Goal: Task Accomplishment & Management: Use online tool/utility

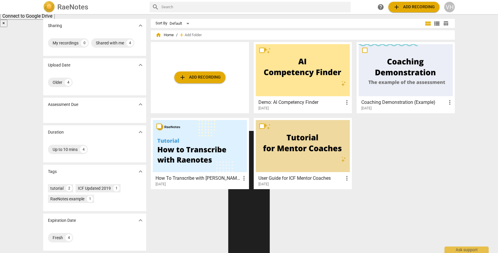
click at [198, 79] on span "add Add recording" at bounding box center [200, 77] width 42 height 7
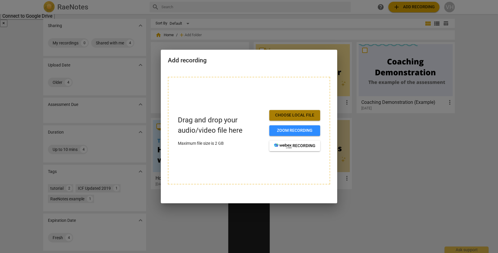
click at [293, 116] on span "Choose local file" at bounding box center [294, 115] width 41 height 6
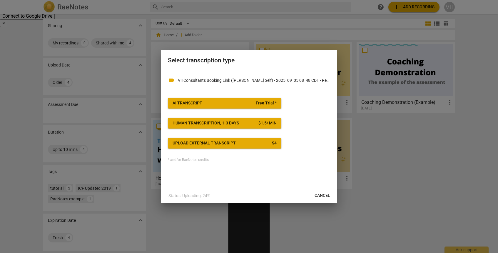
click at [243, 103] on span "AI Transcript Free Trial *" at bounding box center [225, 103] width 104 height 6
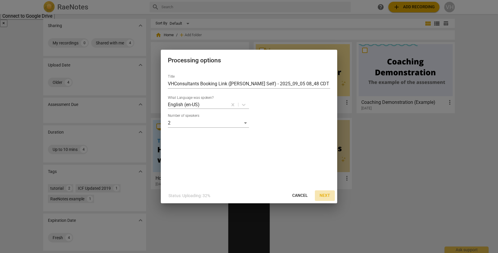
click at [323, 196] on span "Next" at bounding box center [325, 196] width 11 height 6
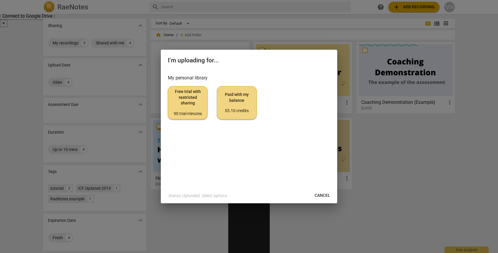
click at [195, 100] on span "Free trial with restricted sharing 90 trial minutes" at bounding box center [188, 103] width 30 height 28
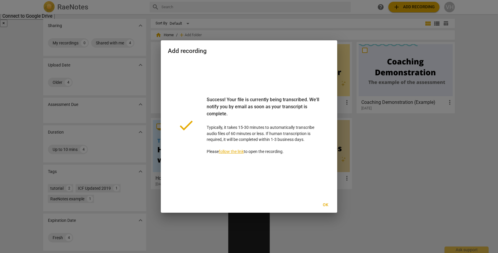
click at [324, 207] on span "Ok" at bounding box center [325, 205] width 9 height 6
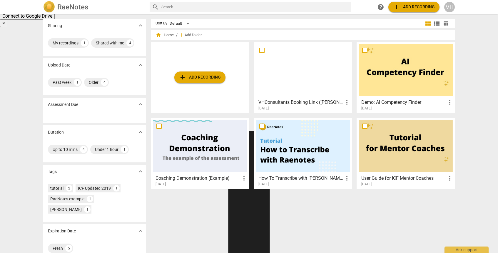
click at [347, 102] on span "more_vert" at bounding box center [346, 102] width 7 height 7
click at [113, 43] on div at bounding box center [249, 126] width 498 height 253
click at [113, 43] on div "Shared with me" at bounding box center [110, 43] width 28 height 6
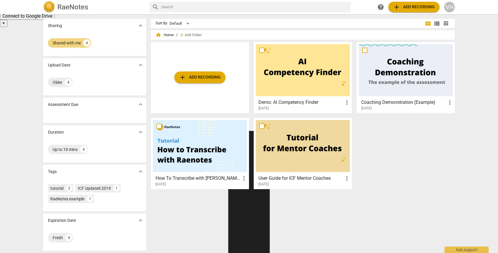
click at [276, 79] on div at bounding box center [303, 70] width 94 height 52
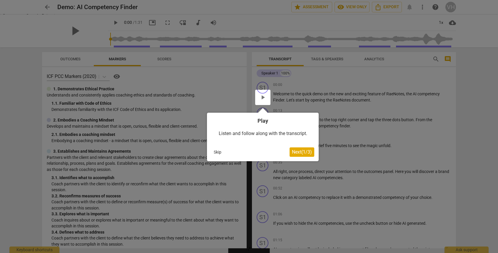
click at [263, 98] on div at bounding box center [262, 97] width 15 height 15
click at [76, 31] on div at bounding box center [249, 126] width 498 height 253
click at [297, 153] on span "Next ( 1 / 3 )" at bounding box center [302, 152] width 20 height 6
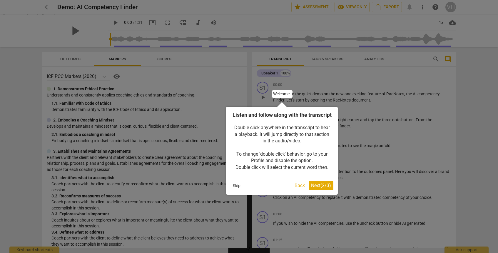
click at [318, 188] on span "Next ( 2 / 3 )" at bounding box center [321, 186] width 20 height 6
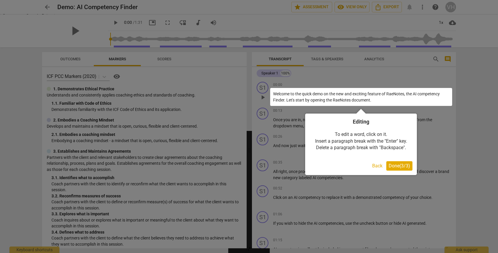
click at [393, 165] on span "Done ( 3 / 3 )" at bounding box center [399, 166] width 21 height 6
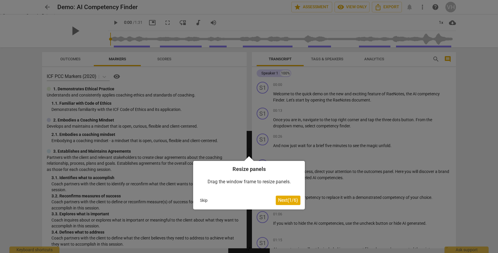
click at [293, 200] on span "Next ( 1 / 6 )" at bounding box center [288, 200] width 20 height 6
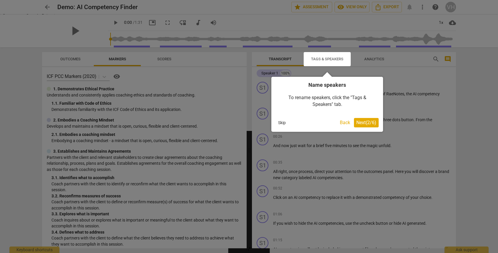
click at [365, 123] on span "Next ( 2 / 6 )" at bounding box center [366, 123] width 20 height 6
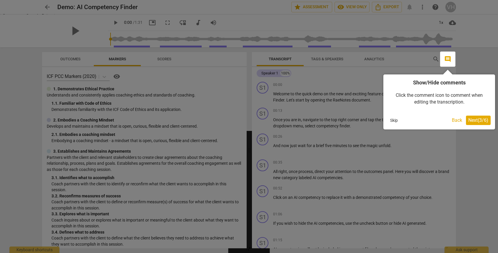
click at [474, 119] on span "Next ( 3 / 6 )" at bounding box center [478, 120] width 20 height 6
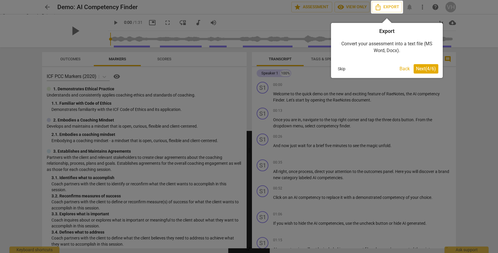
click at [427, 69] on span "Next ( 4 / 6 )" at bounding box center [426, 69] width 20 height 6
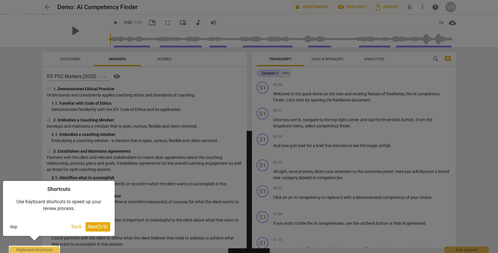
click at [49, 251] on div at bounding box center [34, 250] width 51 height 8
click at [100, 227] on span "Next ( 5 / 6 )" at bounding box center [98, 227] width 20 height 6
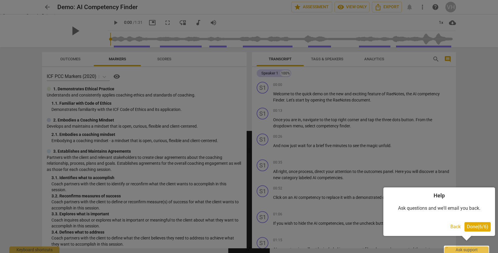
click at [478, 227] on span "Done ( 6 / 6 )" at bounding box center [477, 227] width 21 height 6
